Goal: Task Accomplishment & Management: Complete application form

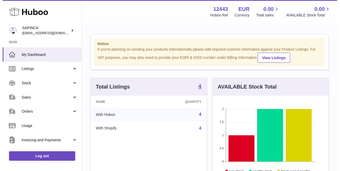
scroll to position [83, 119]
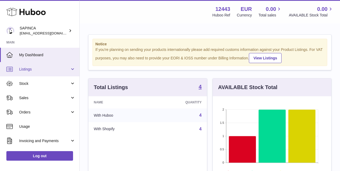
click at [26, 69] on span "Listings" at bounding box center [44, 69] width 51 height 5
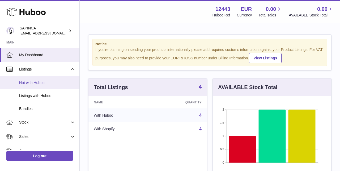
click at [27, 81] on span "Not with Huboo" at bounding box center [47, 83] width 56 height 5
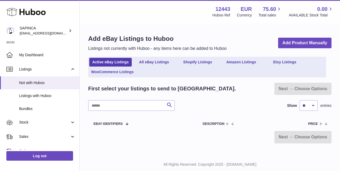
scroll to position [14, 0]
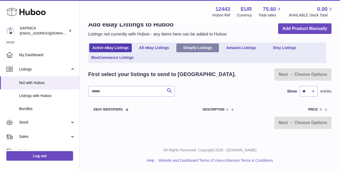
click at [194, 47] on link "Shopify Listings" at bounding box center [198, 48] width 43 height 9
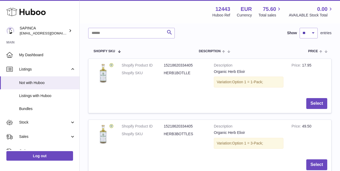
scroll to position [83, 0]
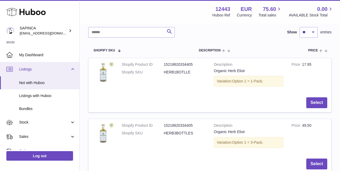
click at [27, 70] on span "Listings" at bounding box center [44, 69] width 51 height 5
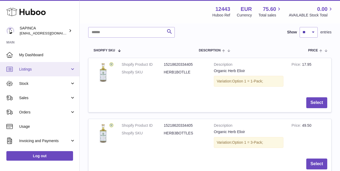
click at [27, 70] on span "Listings" at bounding box center [44, 69] width 51 height 5
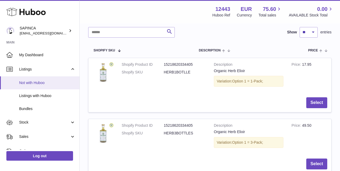
click at [27, 82] on span "Not with Huboo" at bounding box center [47, 83] width 56 height 5
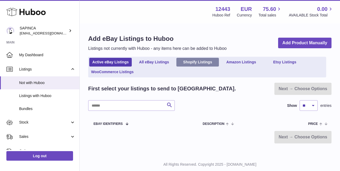
click at [200, 60] on link "Shopify Listings" at bounding box center [198, 62] width 43 height 9
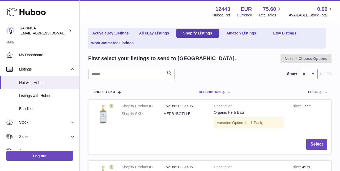
scroll to position [42, 0]
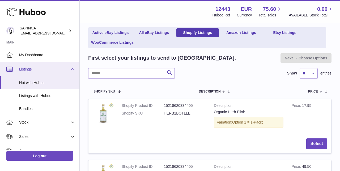
click at [30, 69] on span "Listings" at bounding box center [44, 69] width 51 height 5
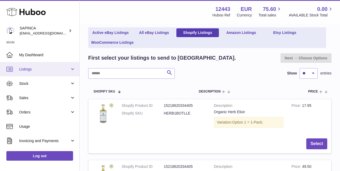
click at [30, 69] on span "Listings" at bounding box center [44, 69] width 51 height 5
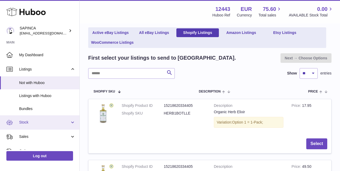
click at [30, 123] on span "Stock" at bounding box center [44, 122] width 51 height 5
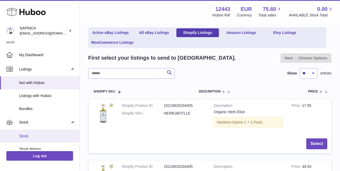
click at [29, 136] on span "Stock" at bounding box center [47, 136] width 56 height 5
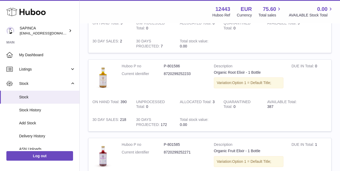
scroll to position [192, 0]
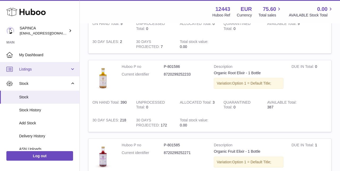
click at [31, 68] on span "Listings" at bounding box center [44, 69] width 51 height 5
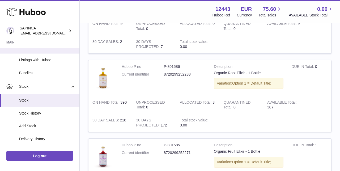
scroll to position [0, 0]
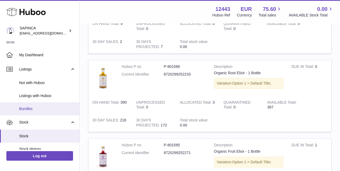
click at [29, 108] on span "Bundles" at bounding box center [47, 109] width 56 height 5
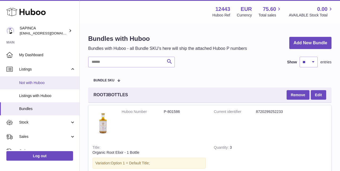
click at [28, 86] on link "Not with Huboo" at bounding box center [39, 83] width 79 height 13
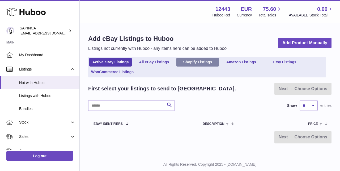
click at [198, 59] on link "Shopify Listings" at bounding box center [198, 62] width 43 height 9
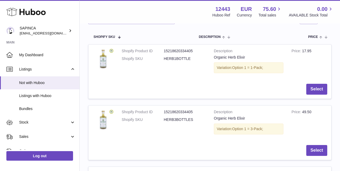
scroll to position [97, 0]
click at [319, 89] on button "Select" at bounding box center [316, 89] width 21 height 11
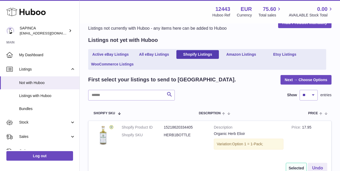
scroll to position [20, 0]
click at [311, 78] on link "Next → Choose Options" at bounding box center [306, 80] width 51 height 10
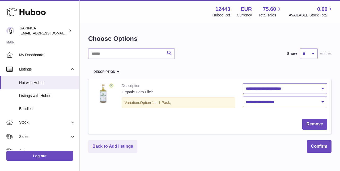
click at [318, 88] on select "**********" at bounding box center [285, 88] width 84 height 11
select select "********"
click at [306, 88] on select "**********" at bounding box center [285, 88] width 84 height 11
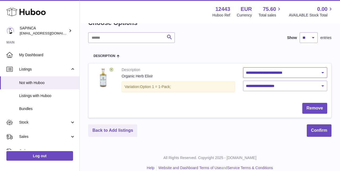
scroll to position [23, 0]
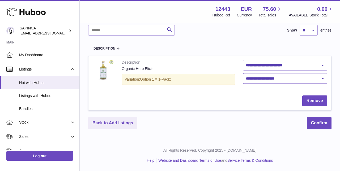
click at [282, 79] on select "**********" at bounding box center [285, 78] width 84 height 11
select select "****"
click at [317, 124] on button "Confirm" at bounding box center [319, 123] width 25 height 12
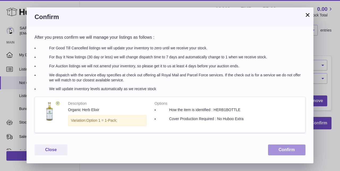
click at [287, 151] on button "Confirm" at bounding box center [286, 150] width 37 height 11
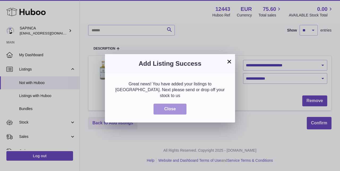
click at [174, 104] on button "Close" at bounding box center [170, 109] width 33 height 11
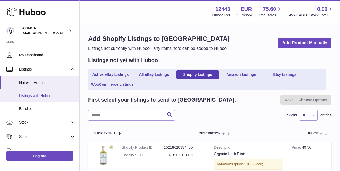
click at [31, 95] on span "Listings with Huboo" at bounding box center [47, 96] width 56 height 5
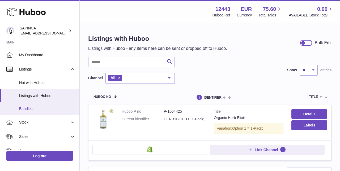
click at [28, 112] on link "Bundles" at bounding box center [39, 109] width 79 height 13
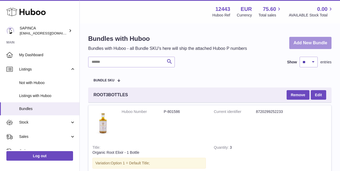
click at [317, 43] on link "Add New Bundle" at bounding box center [310, 43] width 42 height 12
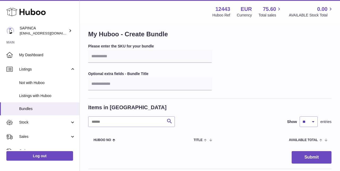
scroll to position [5, 0]
click at [107, 55] on input "text" at bounding box center [150, 56] width 124 height 13
paste input "**********"
type input "**********"
click at [163, 80] on input "text" at bounding box center [150, 84] width 124 height 13
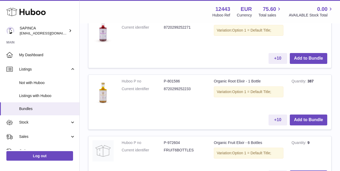
scroll to position [177, 0]
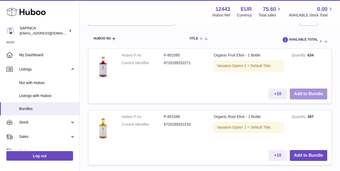
type input "**********"
click at [311, 93] on button "Add to Bundle" at bounding box center [308, 94] width 37 height 11
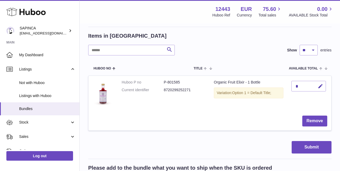
scroll to position [75, 0]
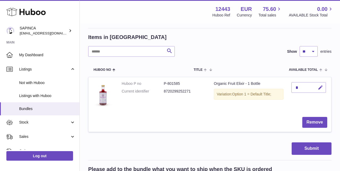
click at [321, 86] on icon "button" at bounding box center [321, 88] width 6 height 6
click at [303, 106] on td "*" at bounding box center [310, 95] width 44 height 36
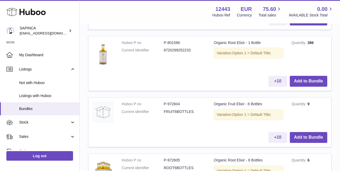
scroll to position [318, 0]
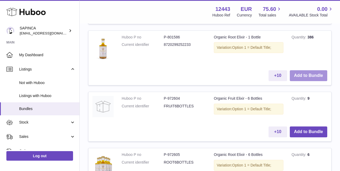
click at [308, 78] on button "Add to Bundle" at bounding box center [308, 75] width 37 height 11
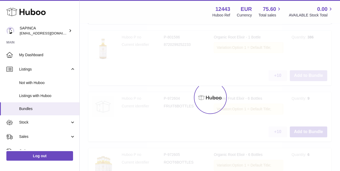
type input "*"
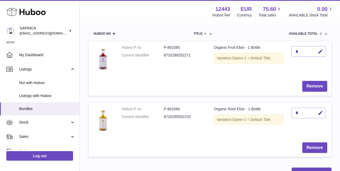
scroll to position [108, 0]
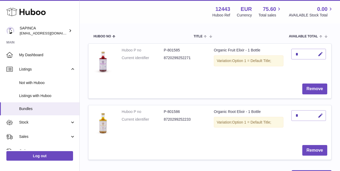
click at [305, 117] on div "*" at bounding box center [309, 116] width 35 height 11
click at [321, 117] on icon "button" at bounding box center [321, 116] width 6 height 6
type input "*"
click at [321, 115] on icon "submit" at bounding box center [320, 116] width 5 height 5
click at [303, 54] on div "*" at bounding box center [309, 54] width 35 height 11
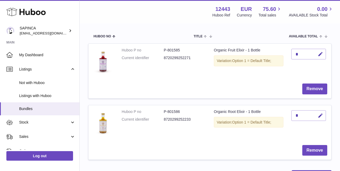
click at [298, 53] on div "*" at bounding box center [309, 54] width 35 height 11
click at [320, 54] on icon "button" at bounding box center [321, 55] width 6 height 6
type input "*"
click at [321, 53] on icon "submit" at bounding box center [320, 54] width 5 height 5
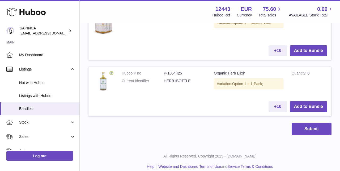
scroll to position [529, 0]
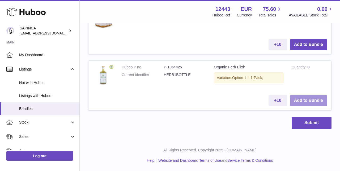
click at [307, 100] on button "Add to Bundle" at bounding box center [308, 100] width 37 height 11
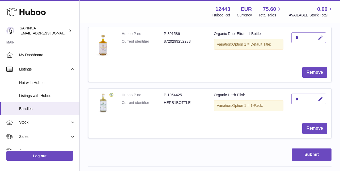
scroll to position [186, 0]
click at [304, 96] on div "*" at bounding box center [309, 99] width 35 height 11
click at [320, 98] on icon "button" at bounding box center [321, 100] width 6 height 6
type input "*"
click at [321, 96] on button "submit" at bounding box center [320, 99] width 10 height 9
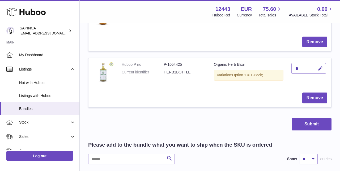
scroll to position [219, 0]
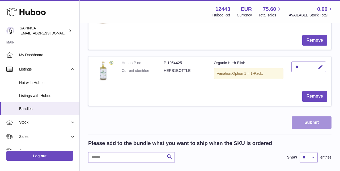
click at [310, 120] on button "Submit" at bounding box center [312, 123] width 40 height 12
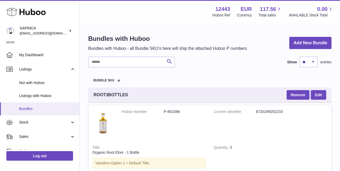
click at [26, 109] on span "Bundles" at bounding box center [47, 109] width 56 height 5
click at [308, 41] on link "Add New Bundle" at bounding box center [310, 43] width 42 height 12
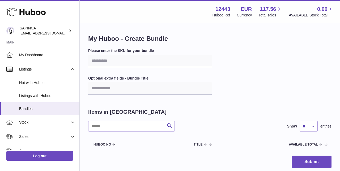
click at [106, 60] on input "text" at bounding box center [150, 61] width 124 height 13
paste input "**********"
type input "**********"
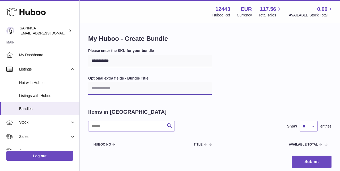
click at [115, 85] on input "text" at bounding box center [150, 88] width 124 height 13
type input "**********"
click at [244, 75] on div "**********" at bounding box center [209, 75] width 243 height 55
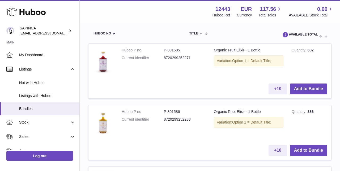
scroll to position [187, 0]
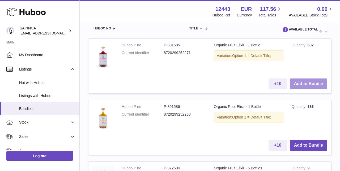
click at [313, 86] on button "Add to Bundle" at bounding box center [308, 84] width 37 height 11
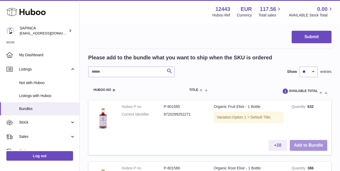
scroll to position [249, 0]
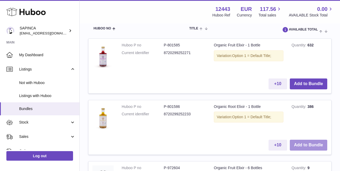
click at [309, 144] on button "Add to Bundle" at bounding box center [308, 145] width 37 height 11
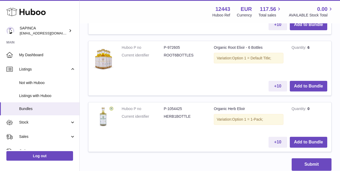
scroll to position [529, 0]
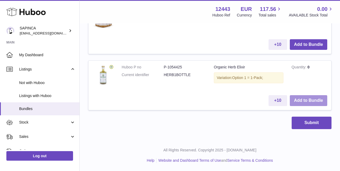
click at [314, 100] on button "Add to Bundle" at bounding box center [308, 100] width 37 height 11
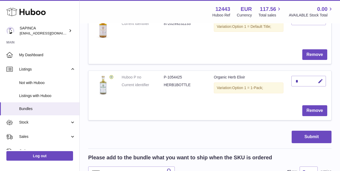
scroll to position [215, 0]
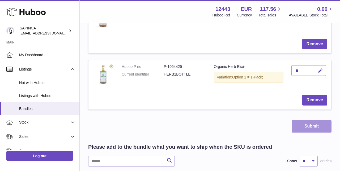
click at [313, 127] on button "Submit" at bounding box center [312, 126] width 40 height 12
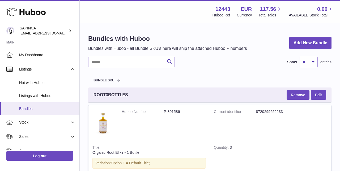
click at [26, 109] on span "Bundles" at bounding box center [47, 109] width 56 height 5
click at [310, 44] on link "Add New Bundle" at bounding box center [310, 43] width 42 height 12
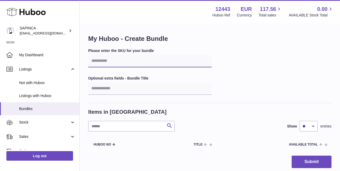
click at [101, 65] on input "text" at bounding box center [150, 61] width 124 height 13
paste input "**********"
type input "**********"
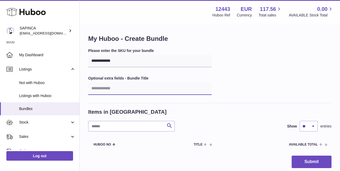
click at [107, 85] on input "text" at bounding box center [150, 88] width 124 height 13
type input "**********"
click at [242, 60] on div "**********" at bounding box center [209, 75] width 243 height 55
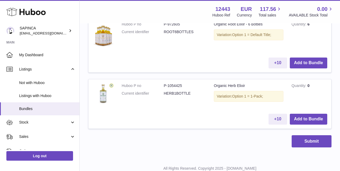
scroll to position [406, 0]
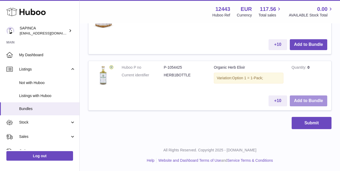
click at [312, 99] on button "Add to Bundle" at bounding box center [308, 101] width 37 height 11
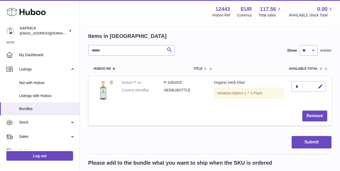
scroll to position [77, 0]
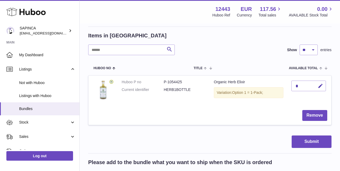
click at [300, 87] on div "*" at bounding box center [309, 86] width 35 height 11
click at [322, 86] on icon "button" at bounding box center [321, 86] width 6 height 6
type input "*"
click at [276, 109] on td "Remove" at bounding box center [210, 115] width 243 height 19
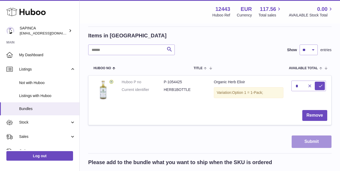
click at [308, 142] on button "Submit" at bounding box center [312, 142] width 40 height 12
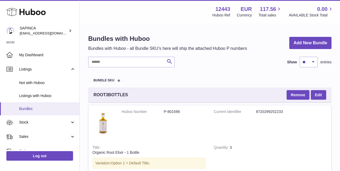
click at [32, 111] on span "Bundles" at bounding box center [47, 109] width 56 height 5
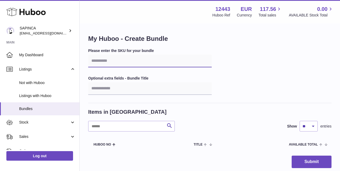
click at [123, 60] on input "text" at bounding box center [150, 61] width 124 height 13
paste input "**********"
type input "**********"
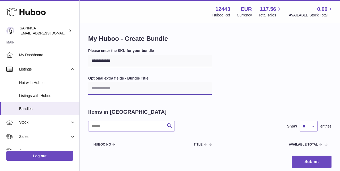
click at [108, 87] on input "text" at bounding box center [150, 88] width 124 height 13
type input "**********"
click at [240, 76] on div "**********" at bounding box center [209, 75] width 243 height 55
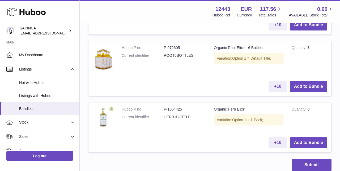
scroll to position [406, 0]
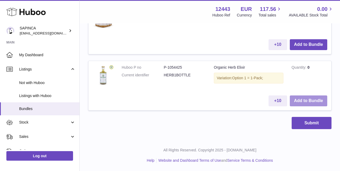
click at [307, 100] on button "Add to Bundle" at bounding box center [308, 101] width 37 height 11
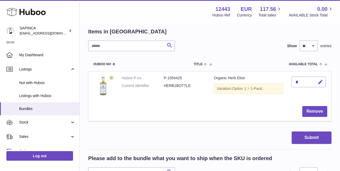
scroll to position [77, 0]
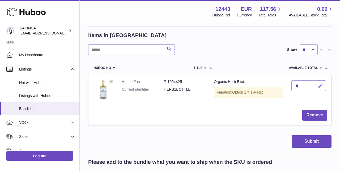
click at [321, 84] on icon "button" at bounding box center [321, 86] width 6 height 6
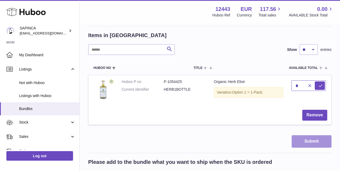
type input "*"
click at [307, 142] on button "Submit" at bounding box center [312, 142] width 40 height 12
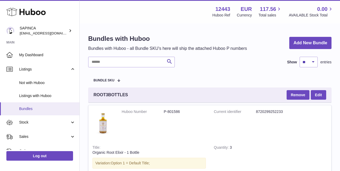
click at [34, 107] on span "Bundles" at bounding box center [47, 109] width 56 height 5
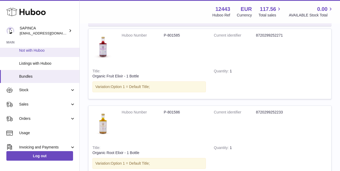
scroll to position [41, 0]
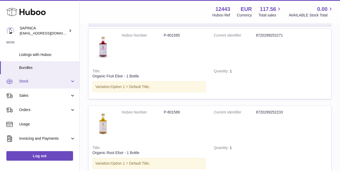
click at [23, 81] on span "Stock" at bounding box center [44, 81] width 51 height 5
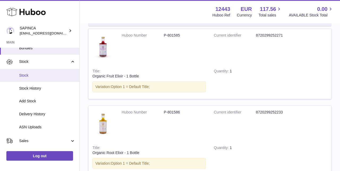
scroll to position [68, 0]
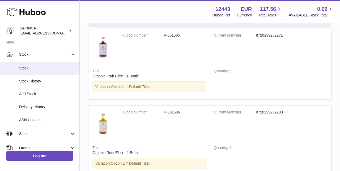
click at [24, 92] on span "Add Stock" at bounding box center [47, 94] width 56 height 5
